Goal: Task Accomplishment & Management: Manage account settings

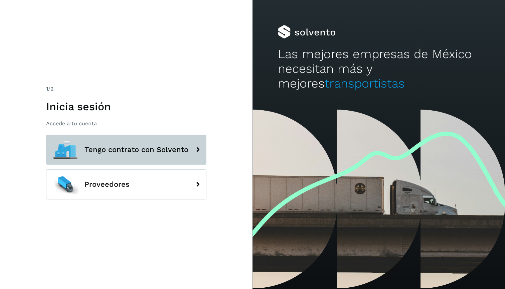
click at [107, 155] on button "Tengo contrato con Solvento" at bounding box center [126, 150] width 160 height 30
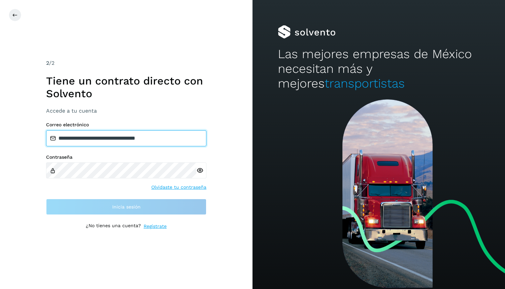
type input "**********"
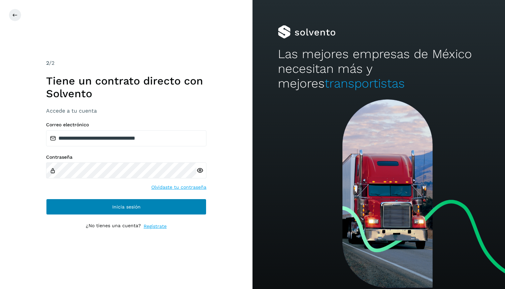
click at [88, 202] on button "Inicia sesión" at bounding box center [126, 207] width 160 height 16
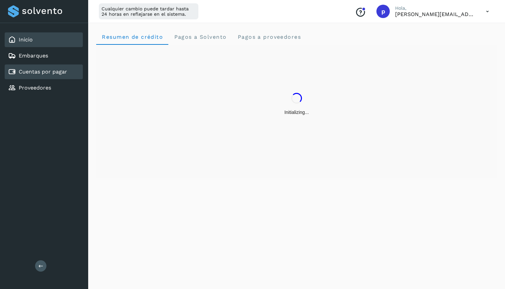
click at [40, 69] on link "Cuentas por pagar" at bounding box center [43, 71] width 48 height 6
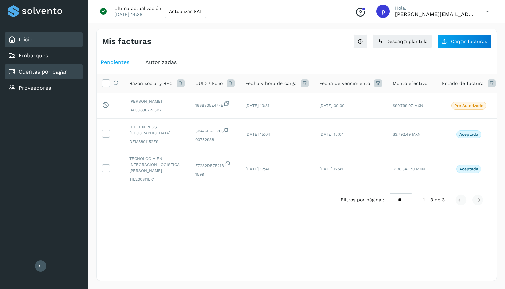
click at [35, 42] on div "Inicio" at bounding box center [44, 39] width 78 height 15
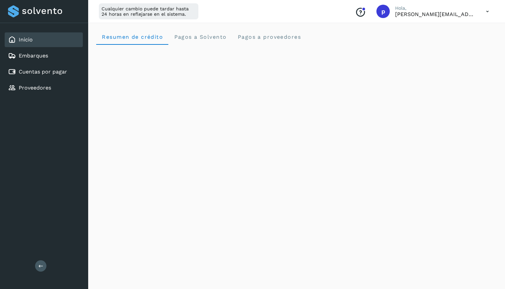
click at [486, 9] on icon at bounding box center [488, 12] width 14 height 14
click at [473, 44] on div "Cerrar sesión" at bounding box center [455, 43] width 80 height 13
